Goal: Transaction & Acquisition: Purchase product/service

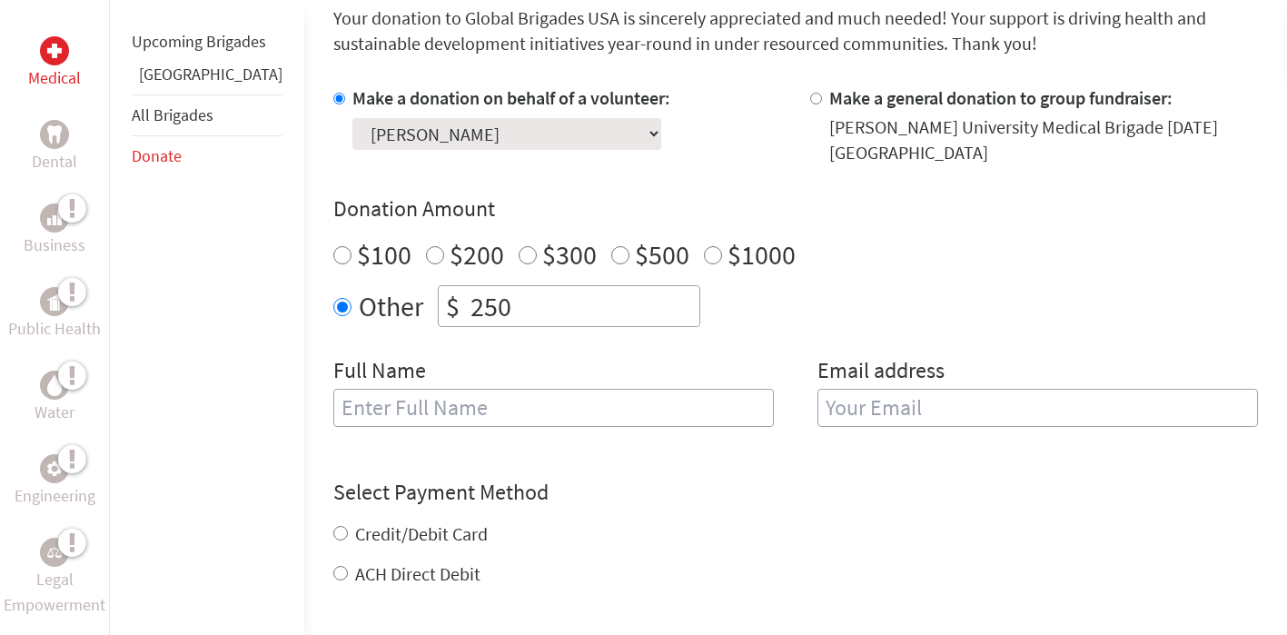
scroll to position [508, 0]
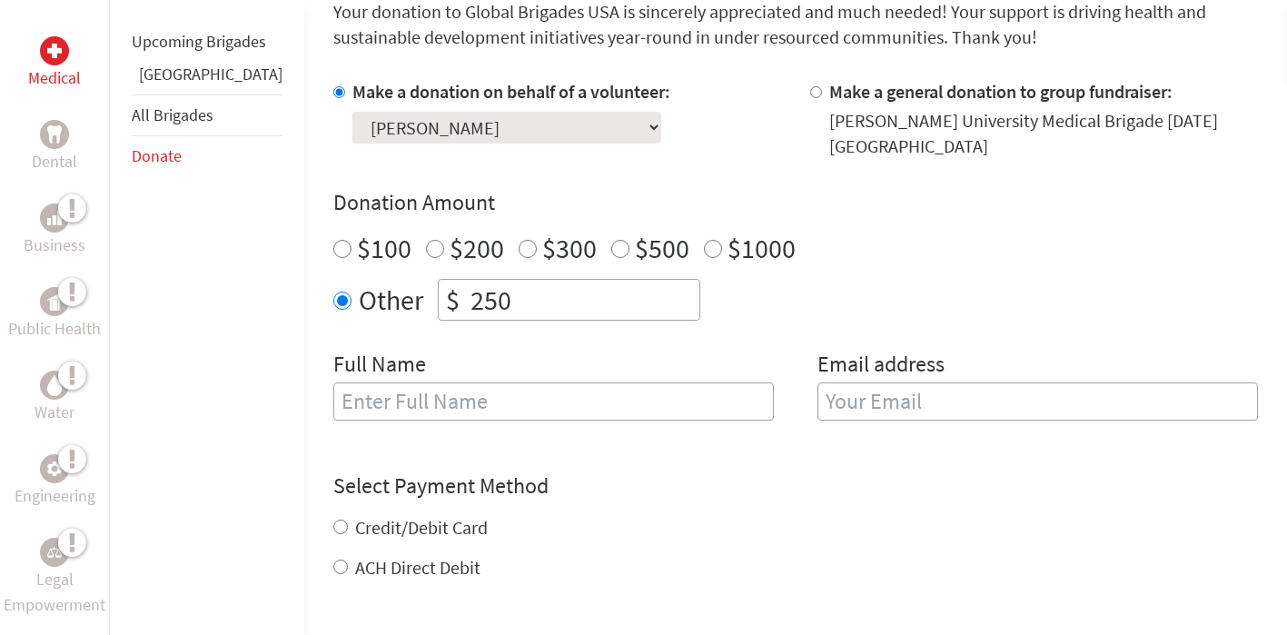
click at [333, 252] on input "$100" at bounding box center [342, 249] width 18 height 18
radio input "true"
click at [336, 398] on input "text" at bounding box center [553, 401] width 440 height 38
type input "[PERSON_NAME]"
click at [909, 400] on input "email" at bounding box center [1037, 401] width 440 height 38
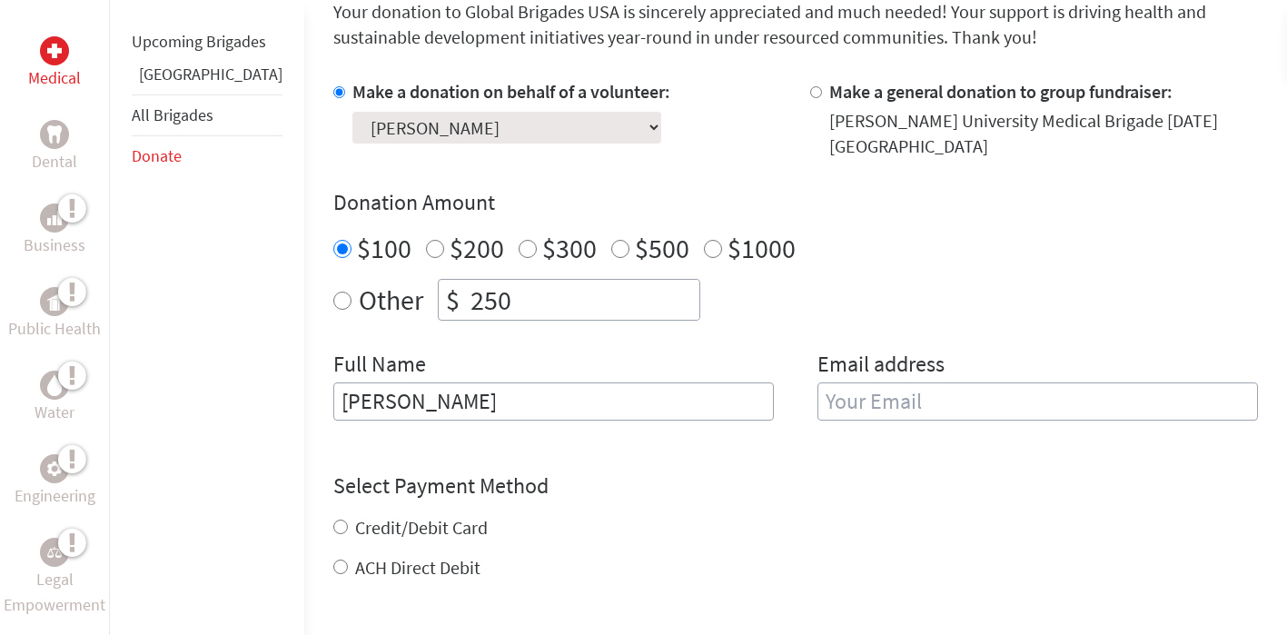
type input "[PERSON_NAME][EMAIL_ADDRESS][PERSON_NAME][DOMAIN_NAME]"
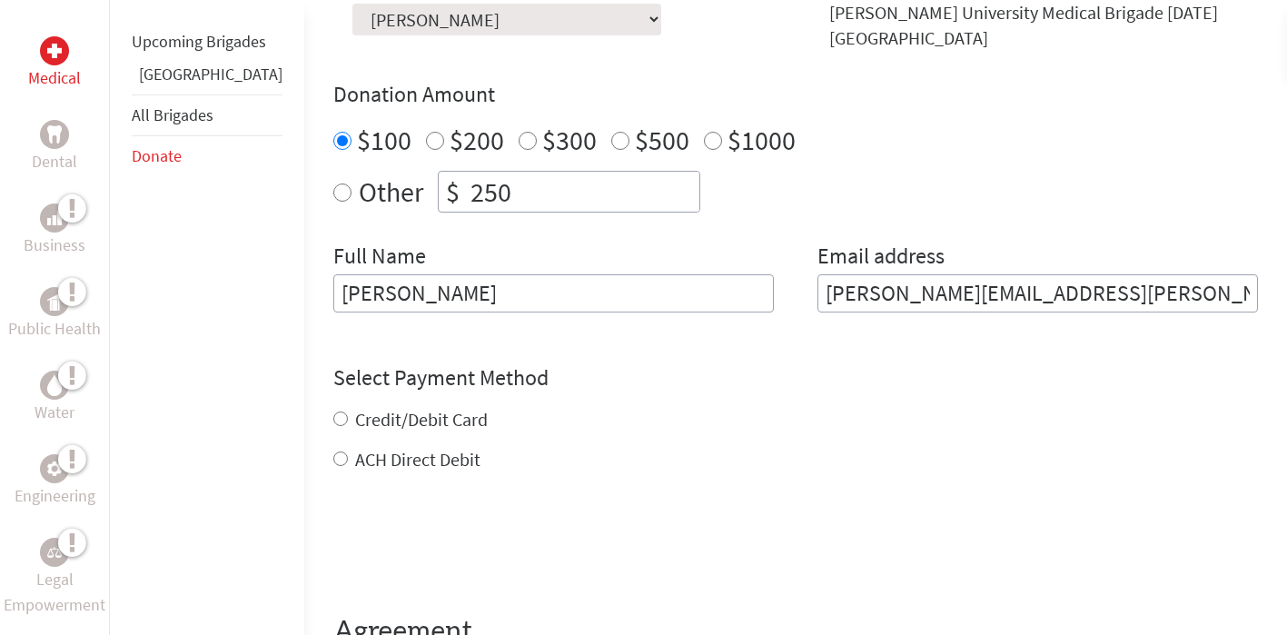
scroll to position [617, 0]
click at [333, 420] on div "Credit/Debit Card ACH Direct Debit" at bounding box center [795, 438] width 924 height 65
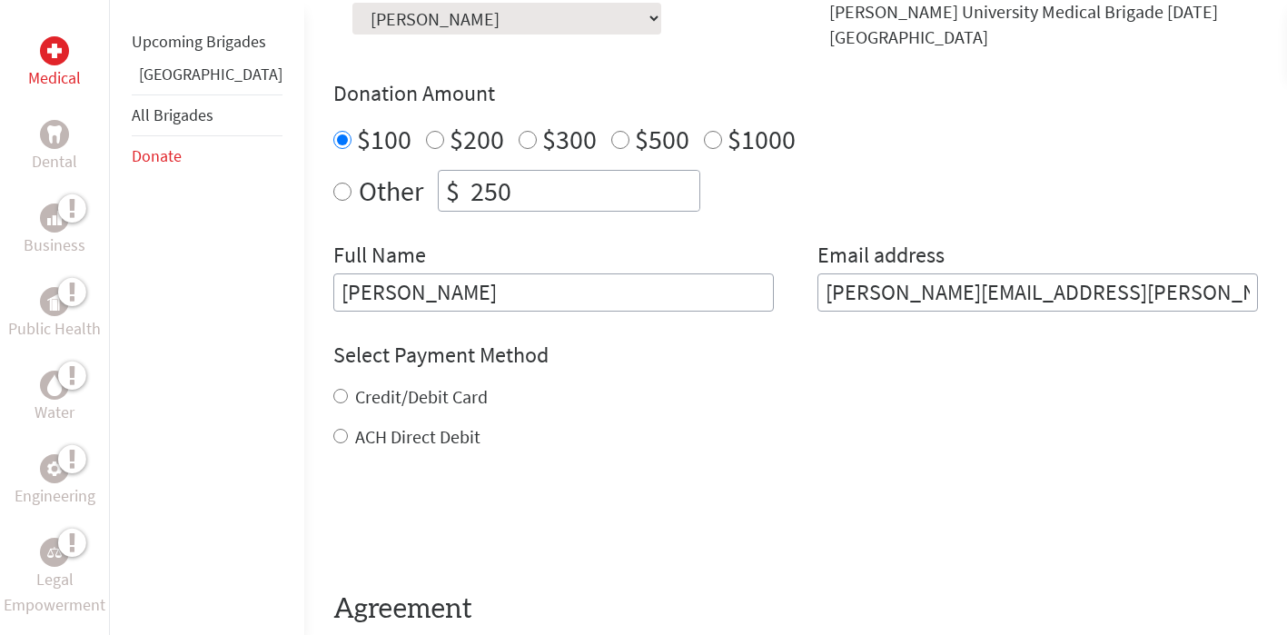
click at [333, 404] on div "Credit/Debit Card" at bounding box center [795, 396] width 924 height 25
click at [333, 395] on input "Credit/Debit Card" at bounding box center [340, 396] width 15 height 15
radio input "true"
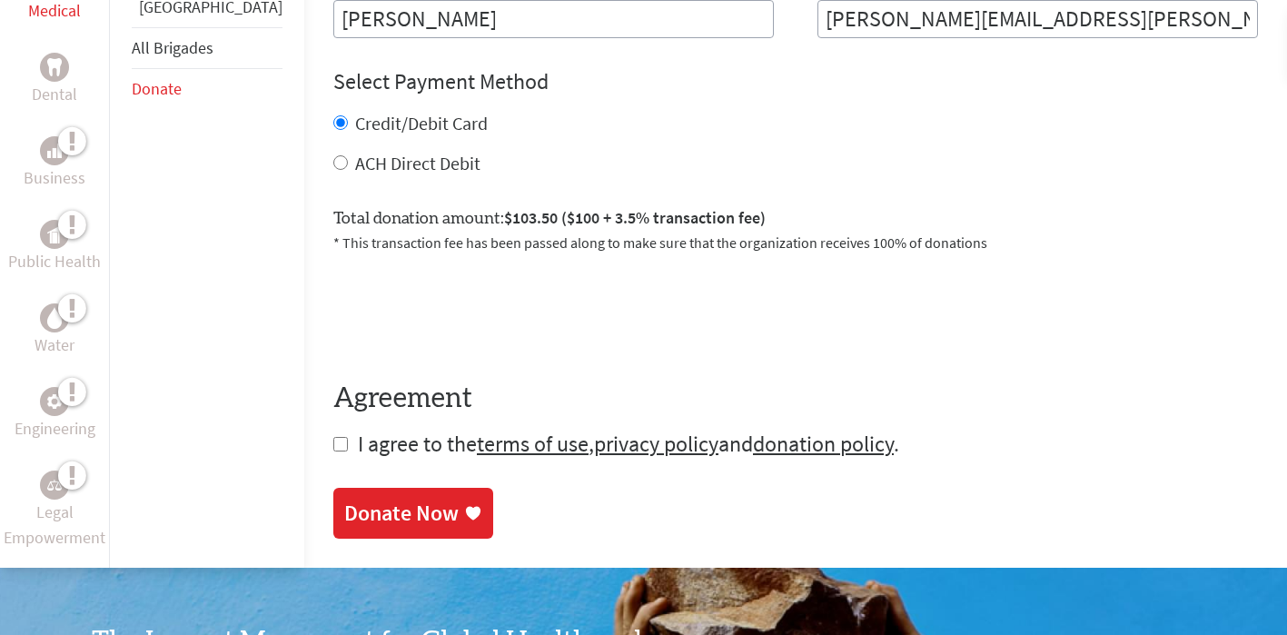
scroll to position [896, 0]
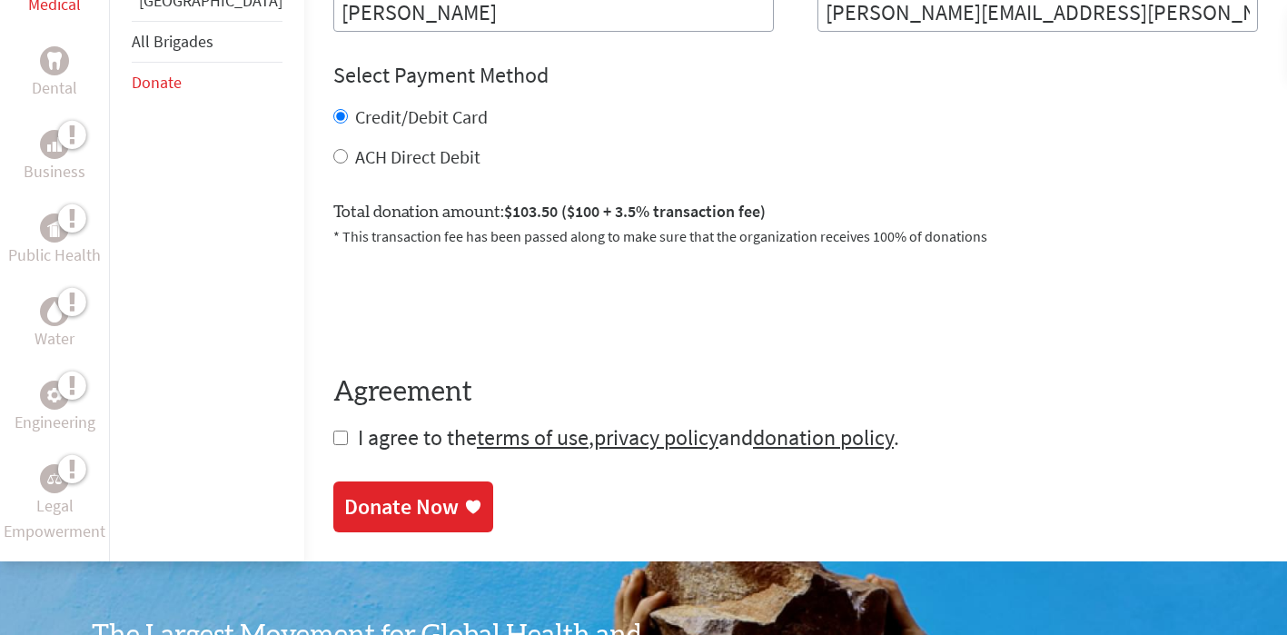
click at [333, 441] on input "checkbox" at bounding box center [340, 437] width 15 height 15
checkbox input "true"
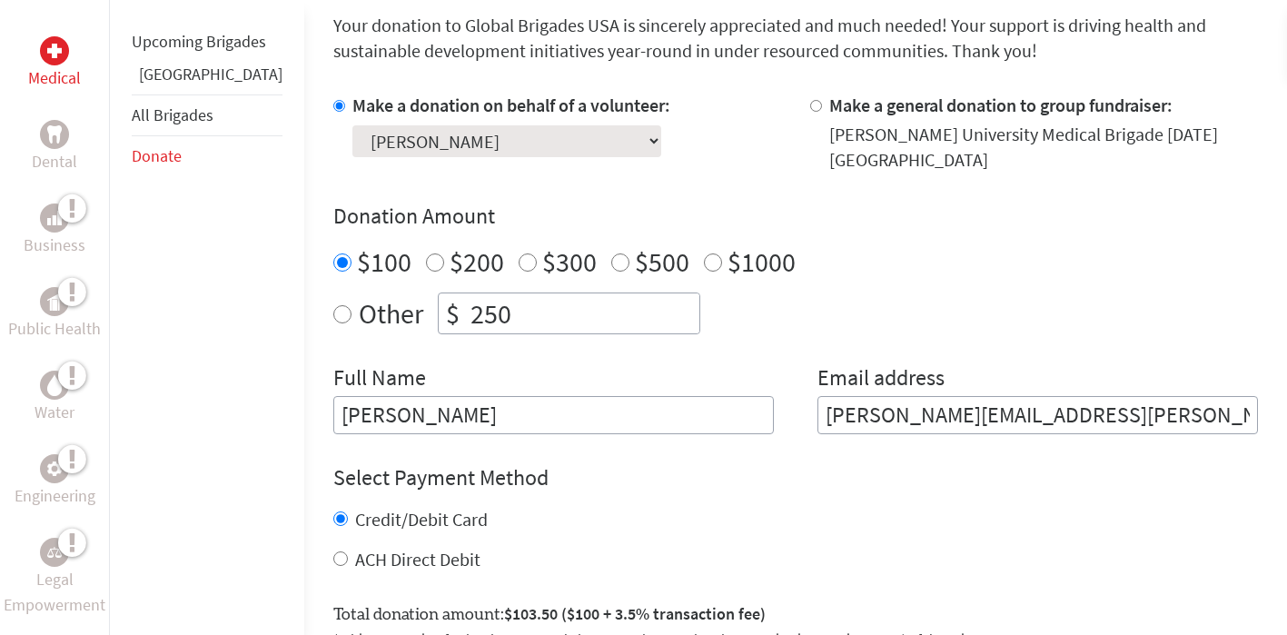
scroll to position [491, 0]
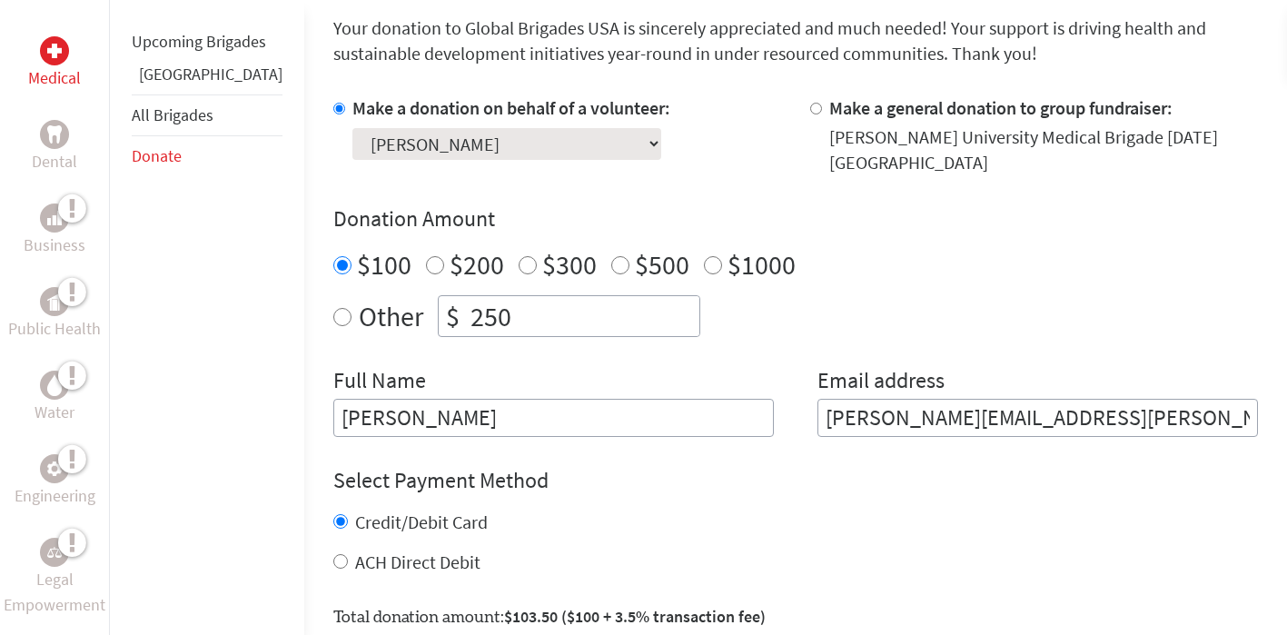
click at [519, 143] on select "Select a volunteer... [PERSON_NAME] [PERSON_NAME] [PERSON_NAME] [PERSON_NAME] […" at bounding box center [506, 144] width 309 height 32
click at [352, 128] on select "Select a volunteer... [PERSON_NAME] [PERSON_NAME] [PERSON_NAME] [PERSON_NAME] […" at bounding box center [506, 144] width 309 height 32
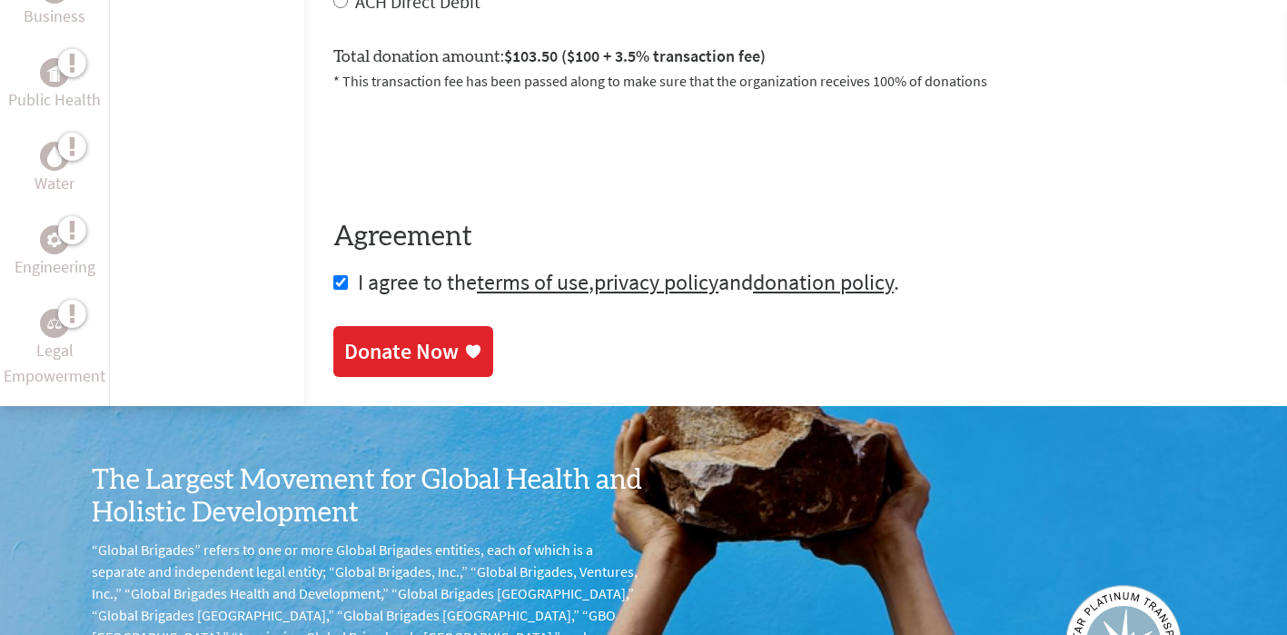
scroll to position [1083, 0]
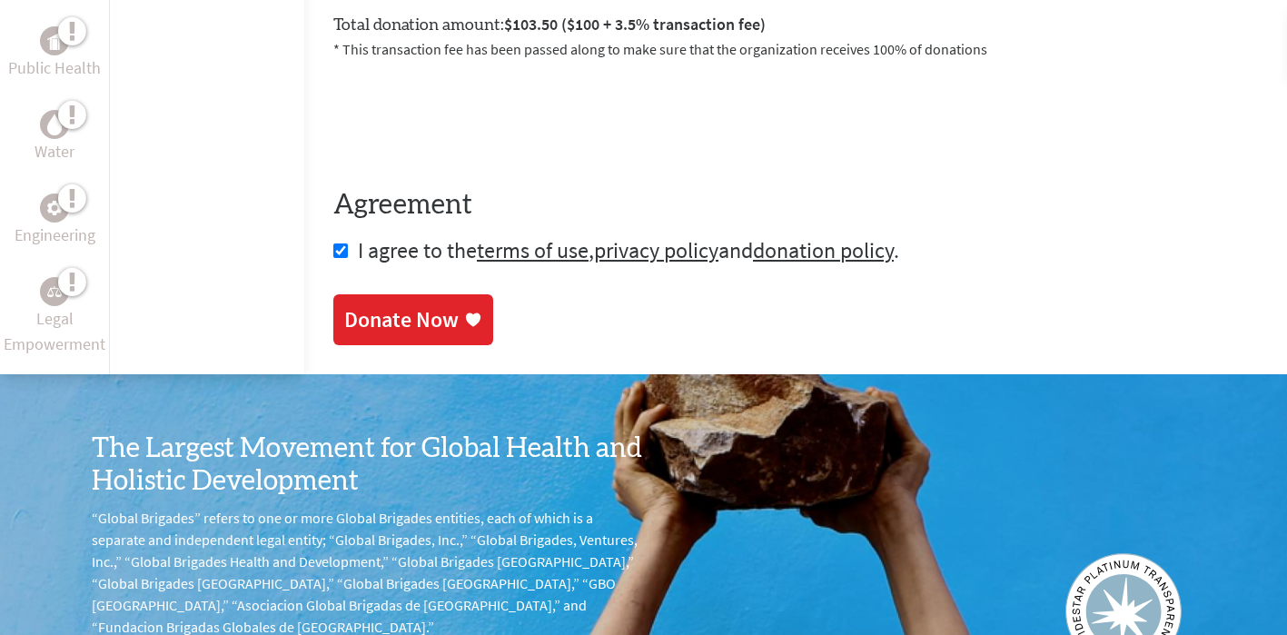
click at [398, 311] on div "Donate Now" at bounding box center [401, 319] width 114 height 29
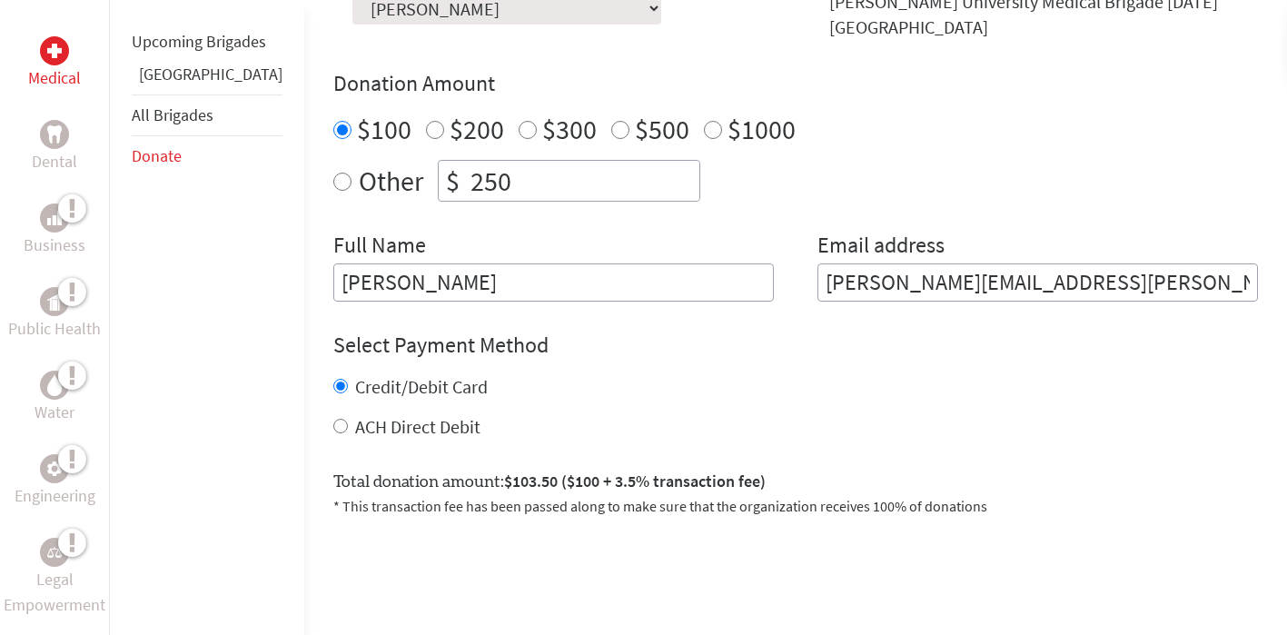
scroll to position [632, 0]
